Goal: Information Seeking & Learning: Learn about a topic

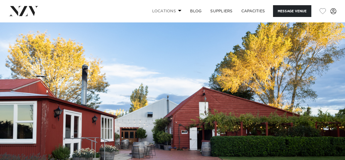
click at [179, 9] on link "Locations" at bounding box center [167, 11] width 38 height 12
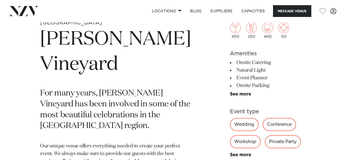
scroll to position [191, 0]
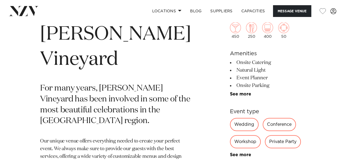
click at [265, 143] on div "Private Party" at bounding box center [283, 141] width 36 height 13
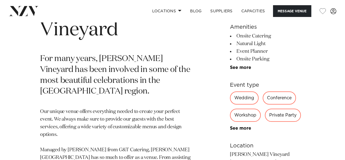
scroll to position [227, 0]
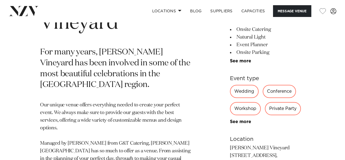
click at [269, 108] on div "Private Party" at bounding box center [283, 108] width 36 height 13
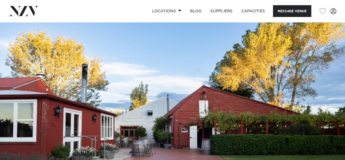
scroll to position [0, 0]
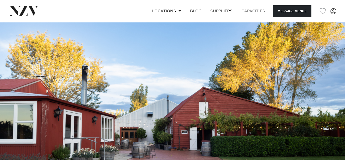
click at [248, 12] on link "Capacities" at bounding box center [253, 11] width 32 height 12
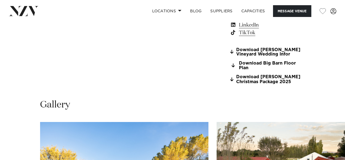
scroll to position [441, 0]
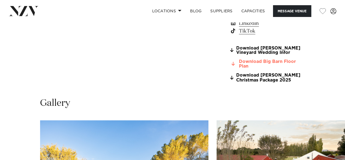
click at [256, 62] on link "Download Big Barn Floor Plan" at bounding box center [267, 63] width 75 height 9
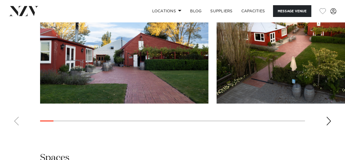
scroll to position [576, 0]
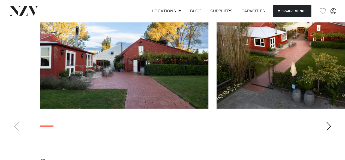
click at [330, 122] on div "Next slide" at bounding box center [328, 126] width 5 height 9
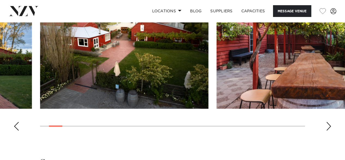
click at [330, 122] on div "Next slide" at bounding box center [328, 126] width 5 height 9
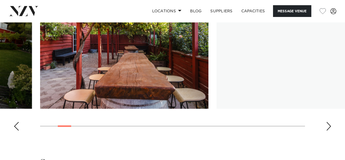
click at [330, 122] on div "Next slide" at bounding box center [328, 126] width 5 height 9
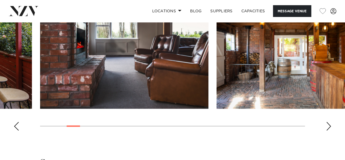
click at [330, 122] on div "Next slide" at bounding box center [328, 126] width 5 height 9
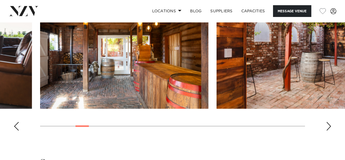
click at [330, 122] on div "Next slide" at bounding box center [328, 126] width 5 height 9
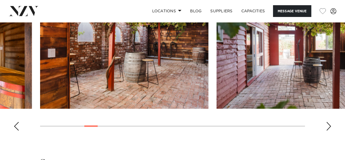
click at [330, 122] on div "Next slide" at bounding box center [328, 126] width 5 height 9
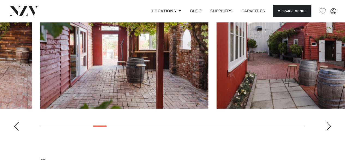
click at [330, 122] on div "Next slide" at bounding box center [328, 126] width 5 height 9
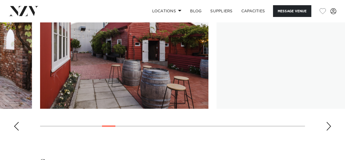
click at [330, 122] on div "Next slide" at bounding box center [328, 126] width 5 height 9
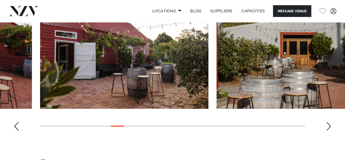
click at [330, 122] on div "Next slide" at bounding box center [328, 126] width 5 height 9
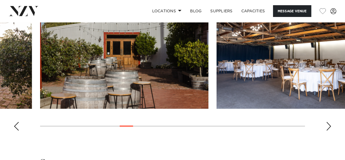
click at [330, 122] on div "Next slide" at bounding box center [328, 126] width 5 height 9
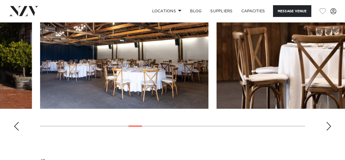
click at [330, 122] on div "Next slide" at bounding box center [328, 126] width 5 height 9
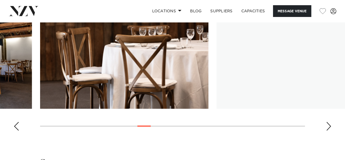
click at [330, 122] on div "Next slide" at bounding box center [328, 126] width 5 height 9
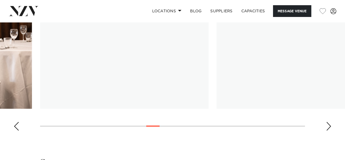
click at [330, 122] on div "Next slide" at bounding box center [328, 126] width 5 height 9
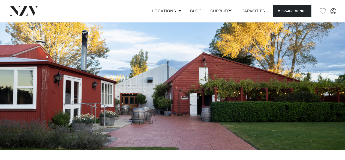
scroll to position [0, 0]
